Goal: Task Accomplishment & Management: Complete application form

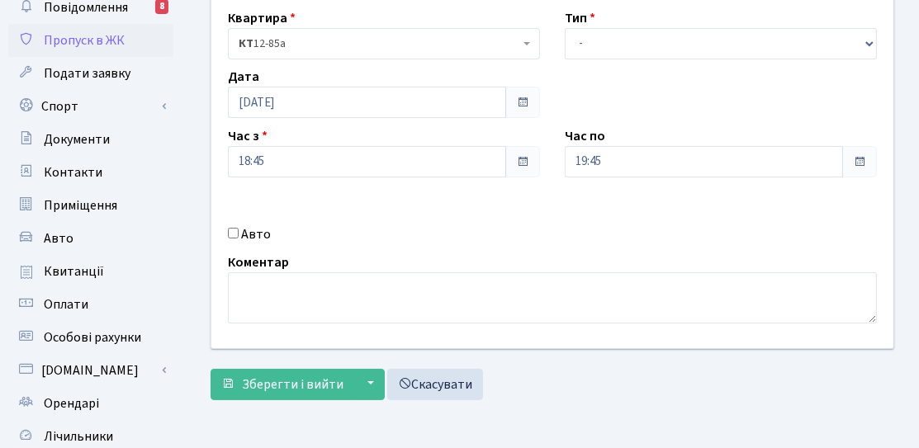
scroll to position [248, 0]
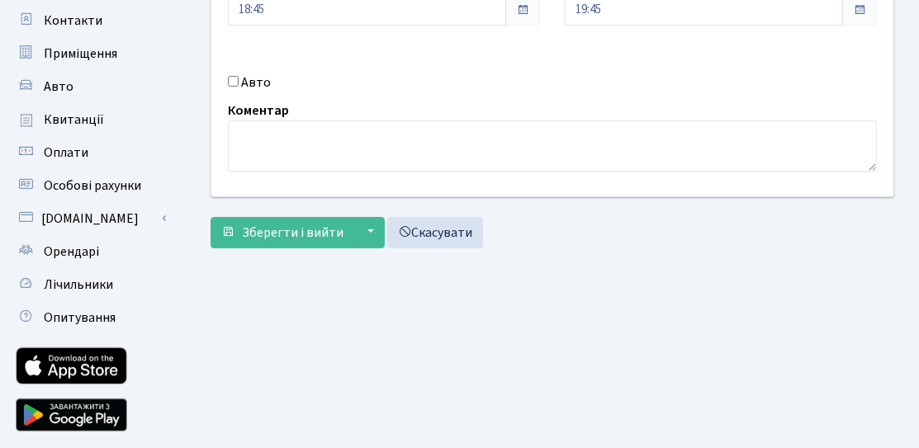
click at [239, 81] on div "Авто" at bounding box center [383, 83] width 337 height 20
click at [234, 82] on input "Авто" at bounding box center [233, 81] width 11 height 11
checkbox input "true"
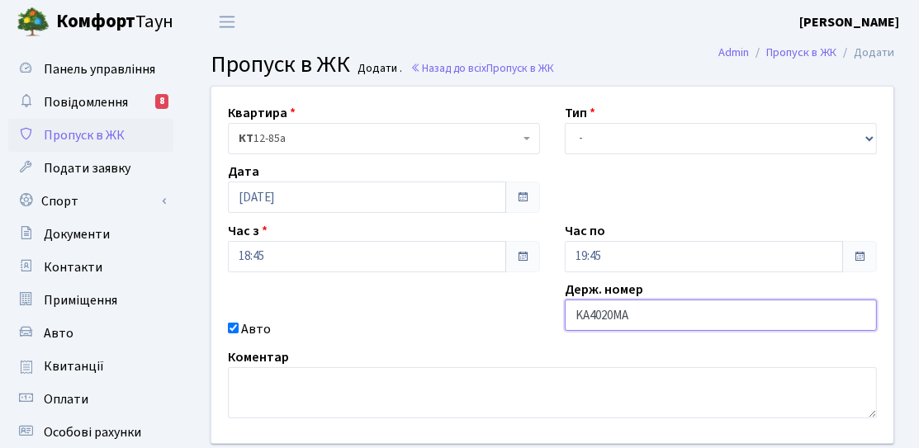
scroll to position [0, 0]
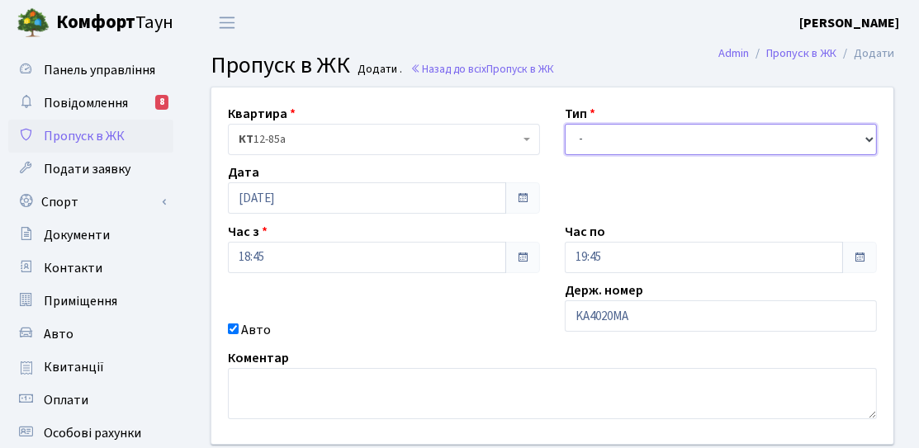
click at [627, 145] on select "- Доставка Таксі Гості Сервіс" at bounding box center [721, 139] width 312 height 31
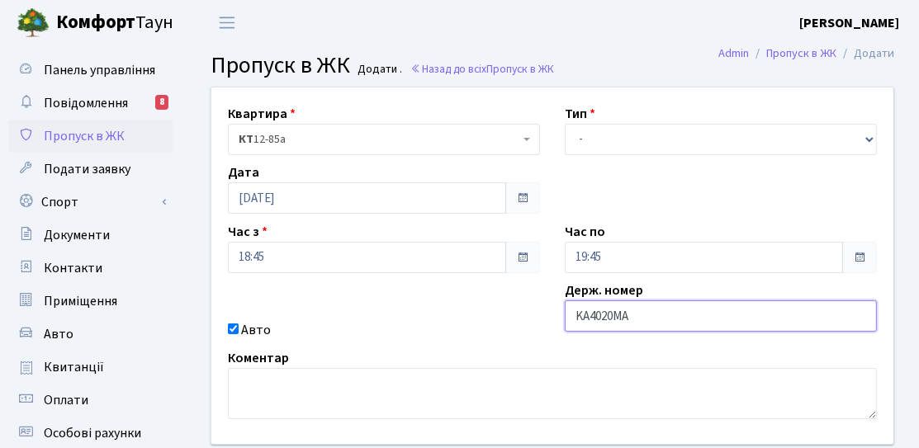
click at [635, 319] on input "KA4020MA" at bounding box center [721, 315] width 312 height 31
type input "KA4020HA"
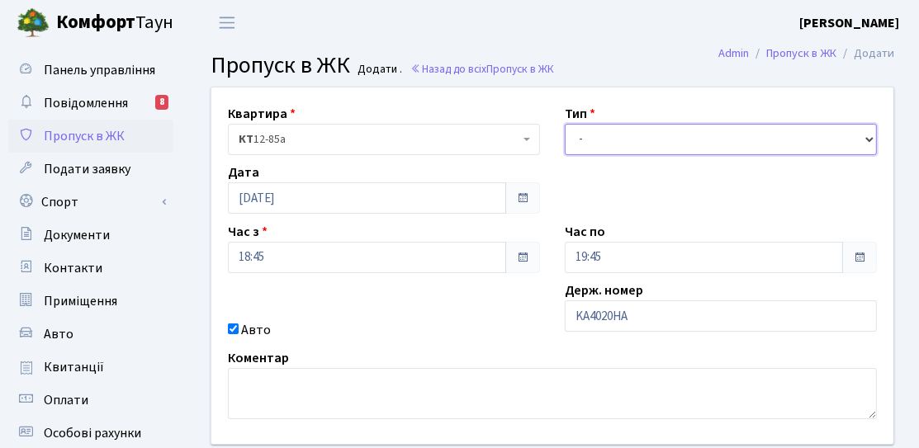
click at [635, 147] on select "- Доставка Таксі Гості Сервіс" at bounding box center [721, 139] width 312 height 31
select select "3"
click at [565, 124] on select "- Доставка Таксі Гості Сервіс" at bounding box center [721, 139] width 312 height 31
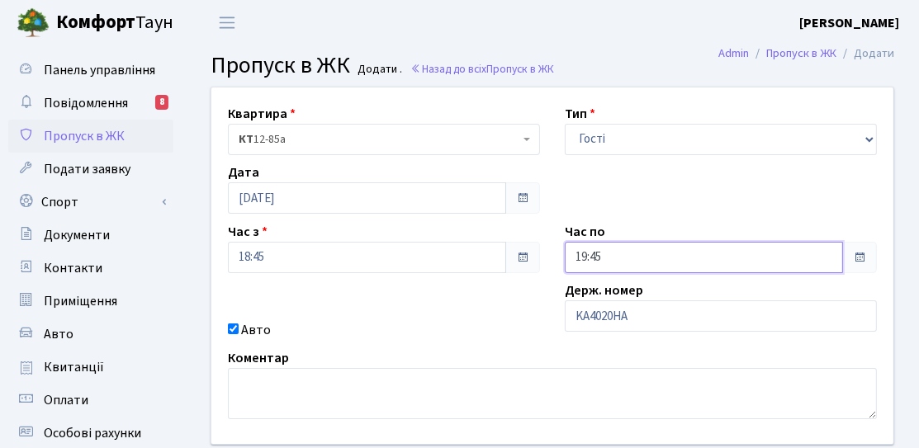
click at [669, 253] on input "19:45" at bounding box center [704, 257] width 278 height 31
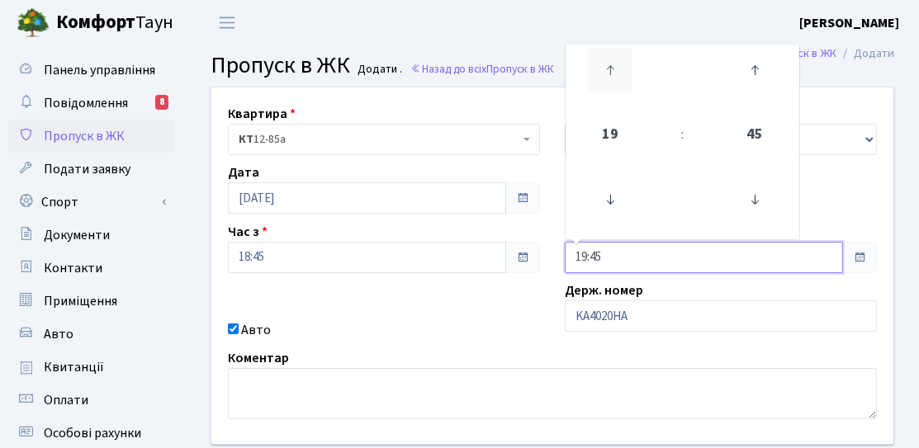
click at [606, 55] on icon at bounding box center [610, 70] width 45 height 45
click at [611, 78] on icon at bounding box center [610, 70] width 45 height 45
click at [766, 198] on icon at bounding box center [754, 199] width 45 height 45
click at [764, 198] on icon at bounding box center [754, 199] width 45 height 45
click at [749, 210] on icon at bounding box center [754, 199] width 45 height 45
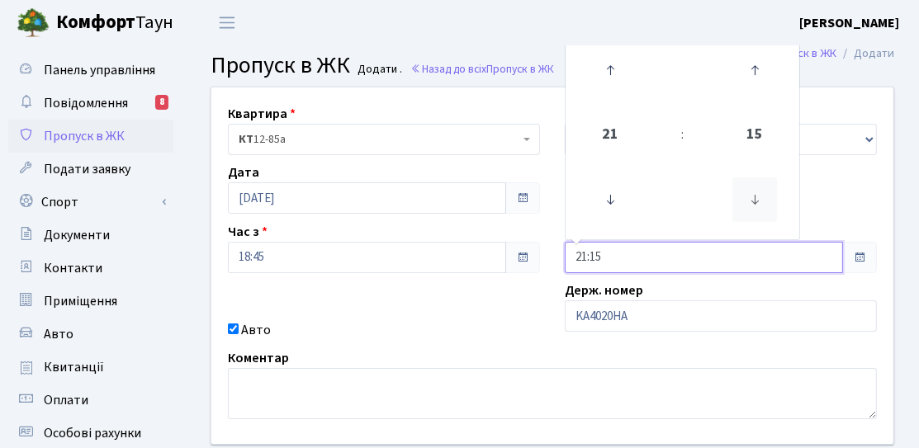
type input "21:00"
click at [438, 314] on div "Квартира <b>КТ</b>&nbsp;&nbsp;&nbsp;&nbsp;12-85а КТ 12-85а Тип - Доставка Таксі…" at bounding box center [552, 265] width 707 height 357
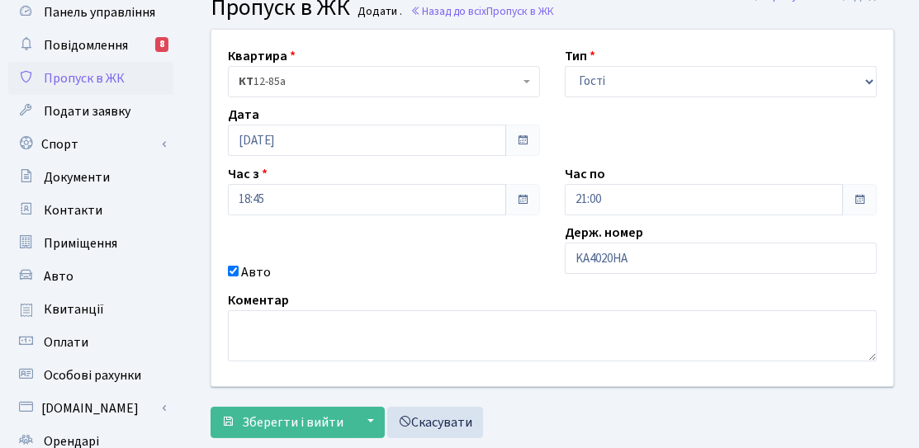
scroll to position [83, 0]
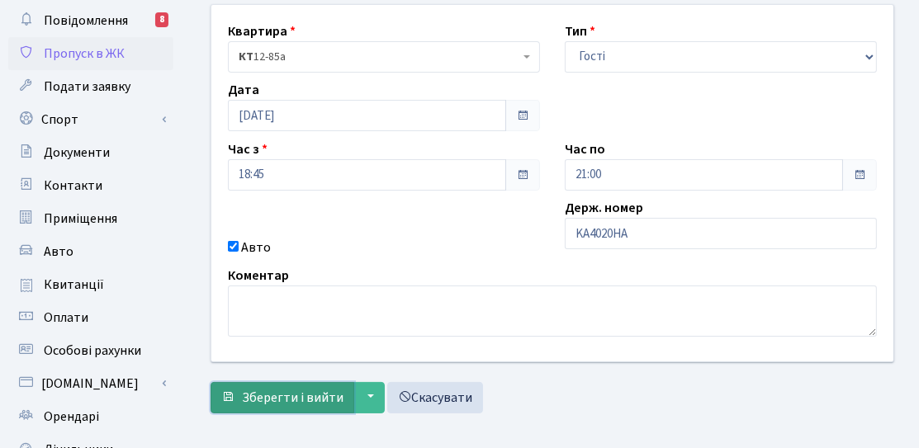
click at [297, 406] on button "Зберегти і вийти" at bounding box center [282, 397] width 144 height 31
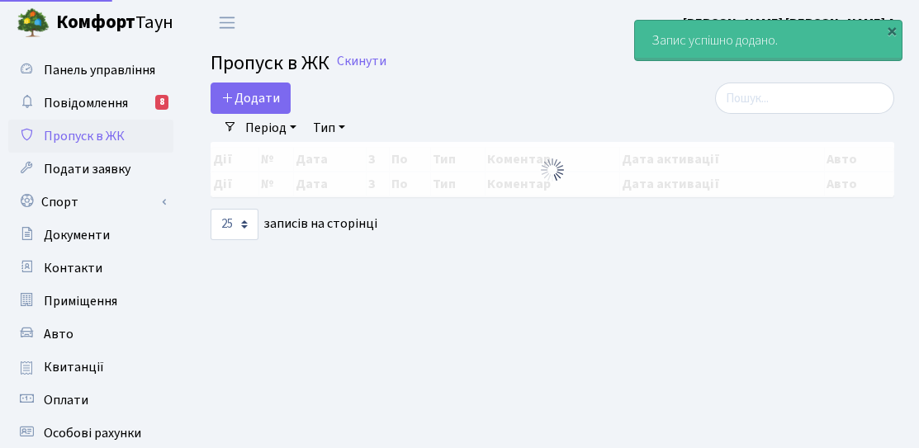
select select "25"
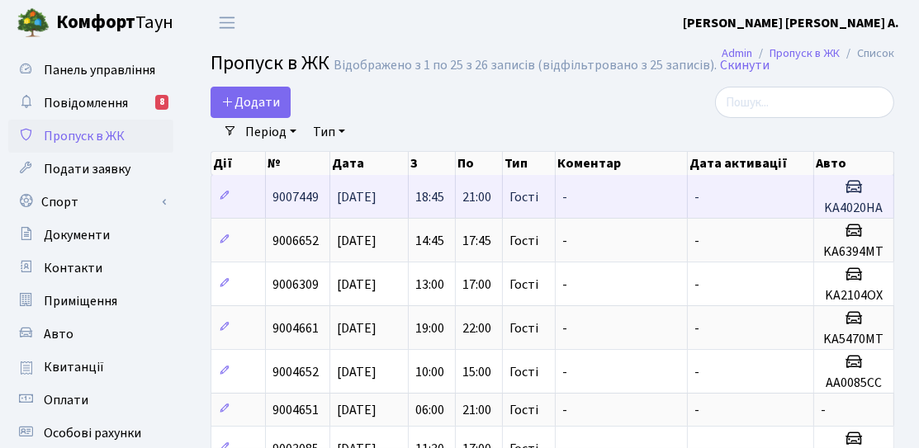
click at [831, 210] on h5 "KA4020HA" at bounding box center [853, 209] width 66 height 16
click at [833, 201] on h5 "KA4020HA" at bounding box center [853, 209] width 66 height 16
